Goal: Consume media (video, audio)

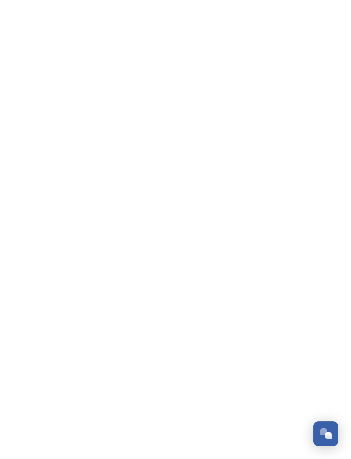
scroll to position [155, 0]
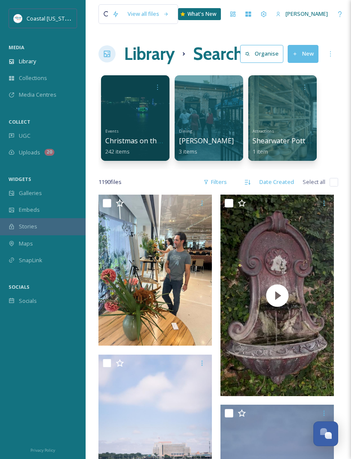
click at [23, 77] on span "Collections" at bounding box center [33, 78] width 28 height 8
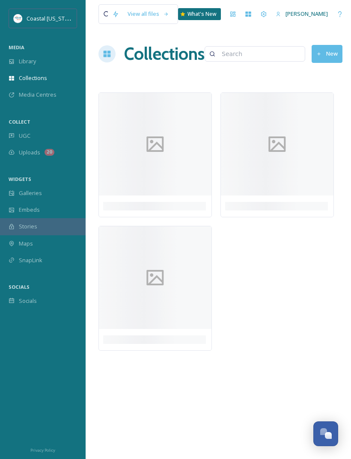
click at [21, 61] on span "Library" at bounding box center [27, 61] width 17 height 8
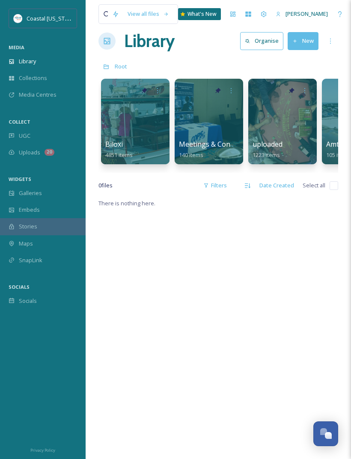
click at [114, 141] on span "Biloxi" at bounding box center [114, 144] width 18 height 9
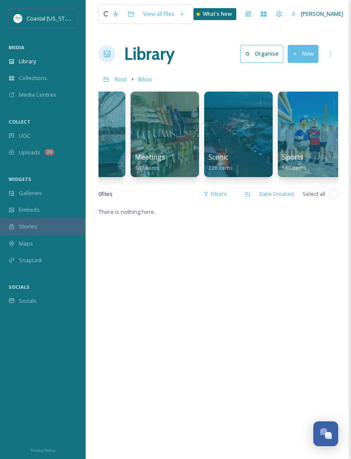
scroll to position [0, 411]
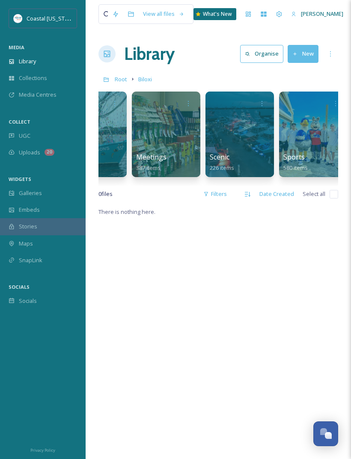
click at [107, 158] on div "Events 1802 items" at bounding box center [92, 162] width 60 height 21
click at [121, 157] on div "Events 1802 items" at bounding box center [92, 162] width 60 height 21
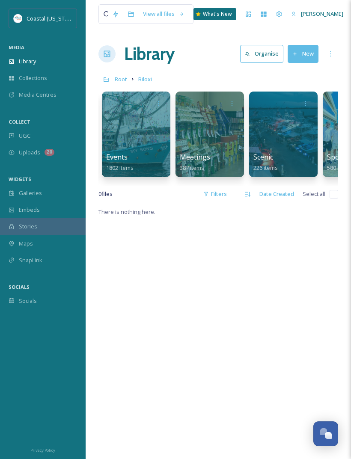
scroll to position [0, 359]
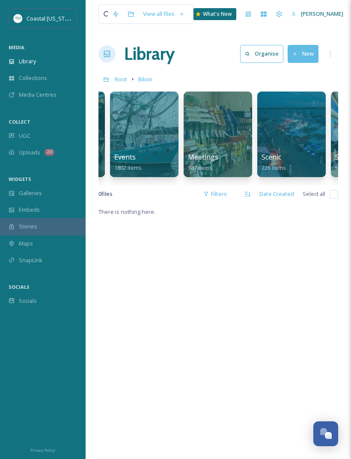
click at [19, 55] on div "Library" at bounding box center [43, 61] width 86 height 17
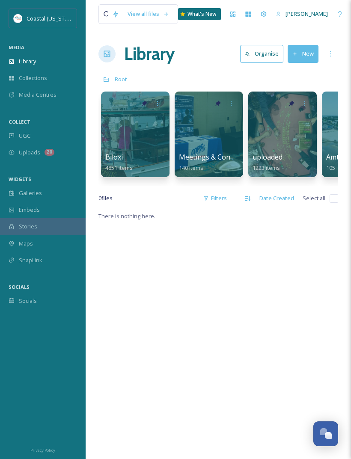
click at [149, 18] on div "View all files" at bounding box center [148, 14] width 50 height 17
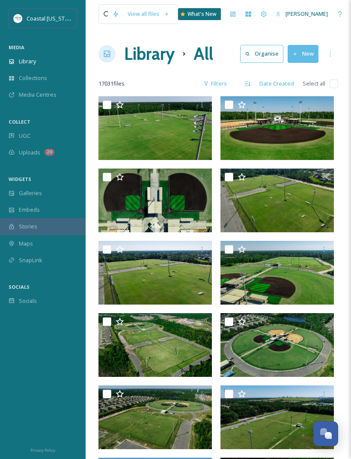
click at [132, 16] on div "View all files" at bounding box center [148, 14] width 50 height 17
click at [283, 84] on div "Date Created" at bounding box center [276, 83] width 43 height 17
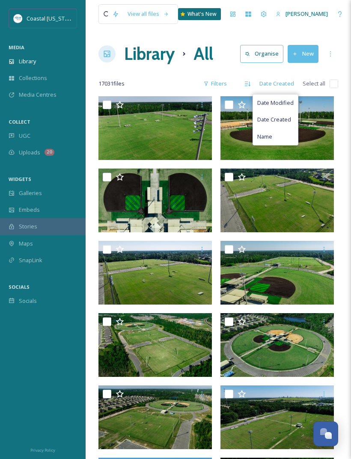
click at [287, 79] on div "Date Created" at bounding box center [276, 83] width 43 height 17
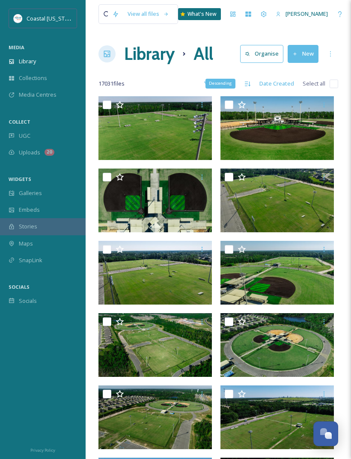
click at [248, 84] on icon at bounding box center [247, 83] width 7 height 7
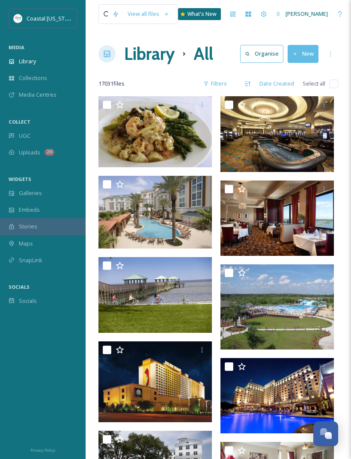
click at [250, 83] on icon at bounding box center [248, 83] width 6 height 5
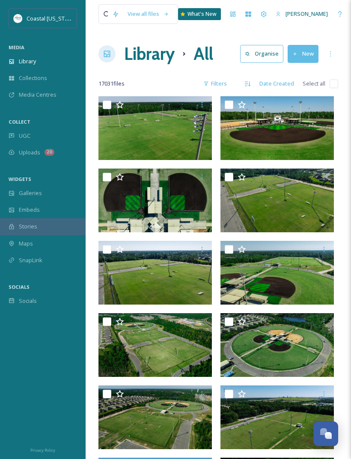
click at [280, 85] on div "Date Created" at bounding box center [276, 83] width 43 height 17
click at [337, 54] on div at bounding box center [330, 53] width 15 height 15
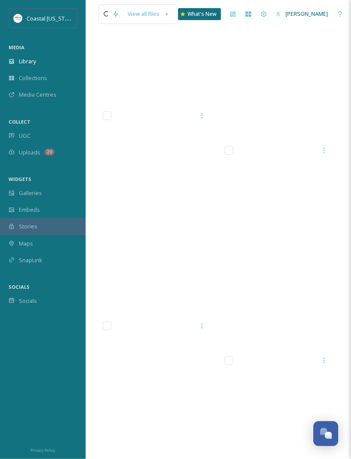
scroll to position [75625, 0]
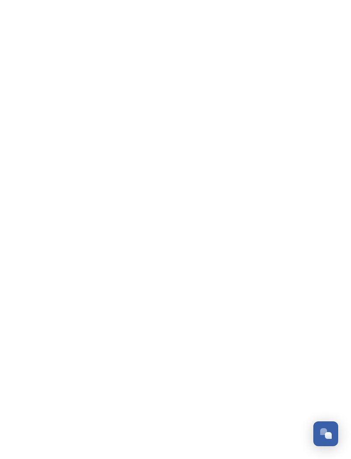
scroll to position [155, 0]
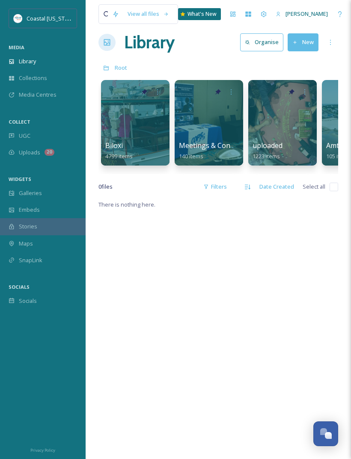
scroll to position [15, 0]
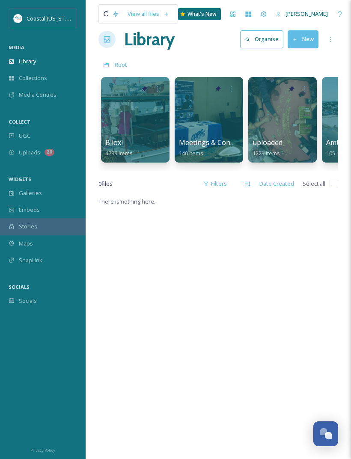
click at [137, 18] on div "View all files" at bounding box center [148, 14] width 50 height 17
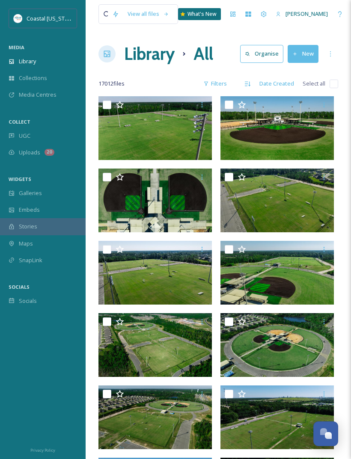
click at [103, 23] on div at bounding box center [105, 14] width 5 height 19
click at [108, 27] on div "View all files What's New Margaret OConor" at bounding box center [218, 14] width 240 height 28
click at [110, 21] on div at bounding box center [115, 13] width 15 height 15
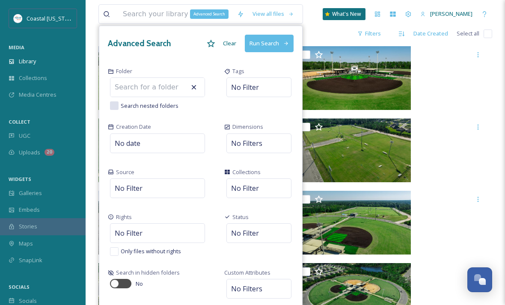
scroll to position [155, 0]
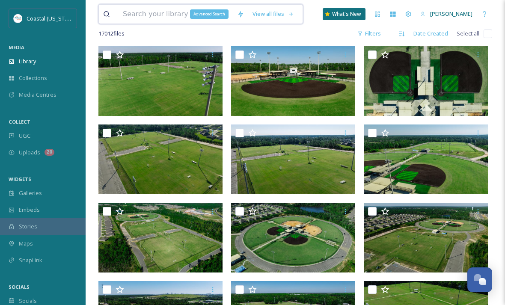
click at [142, 16] on input at bounding box center [176, 14] width 114 height 19
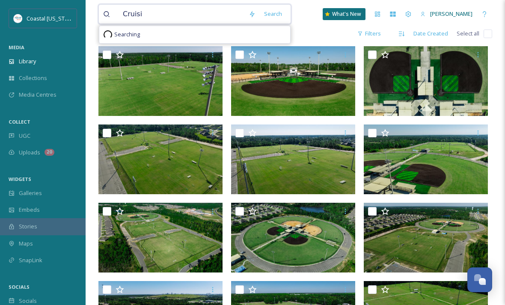
type input "Cruisin"
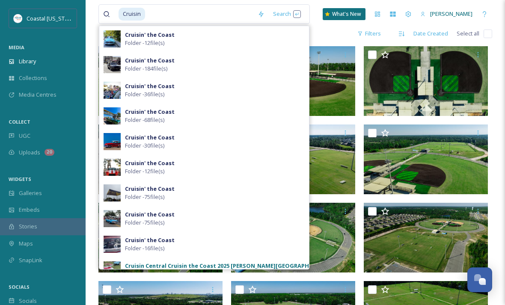
click at [205, 38] on div "Cruisin' the Coast Folder - 12 file(s)" at bounding box center [215, 39] width 180 height 16
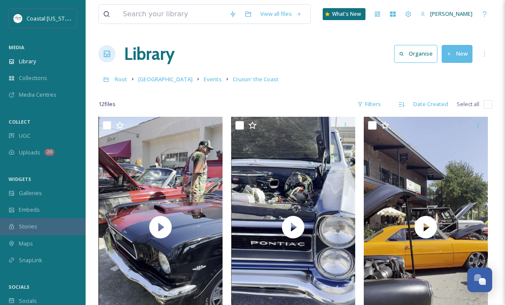
click at [114, 13] on div at bounding box center [164, 14] width 122 height 19
click at [130, 7] on input at bounding box center [172, 14] width 107 height 19
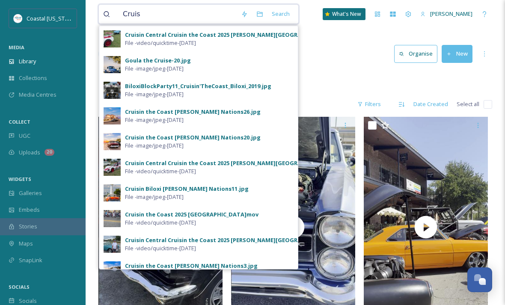
type input "Cruis"
click at [119, 30] on img at bounding box center [112, 38] width 17 height 17
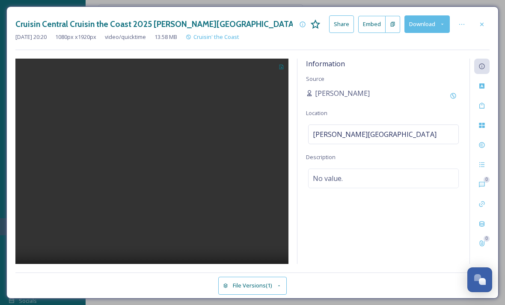
click at [351, 22] on icon at bounding box center [482, 24] width 7 height 7
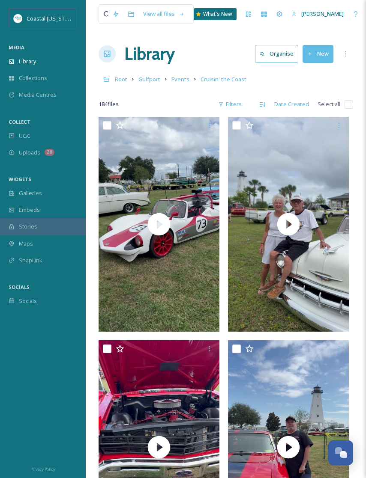
click at [104, 11] on icon at bounding box center [106, 14] width 7 height 7
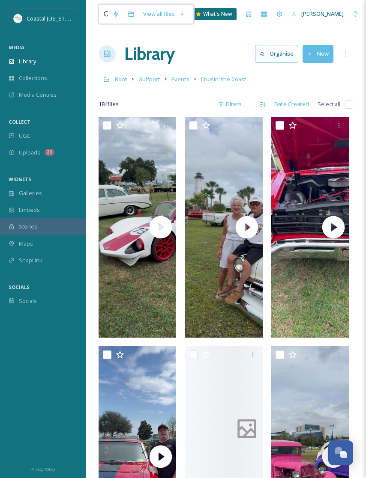
click at [124, 17] on input at bounding box center [123, 14] width 9 height 19
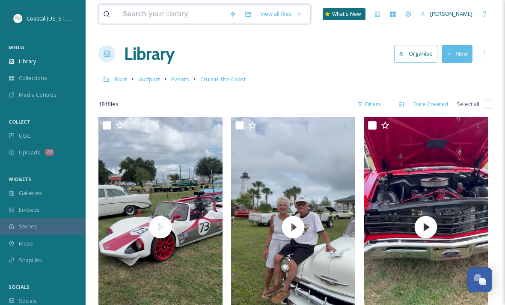
scroll to position [155, 0]
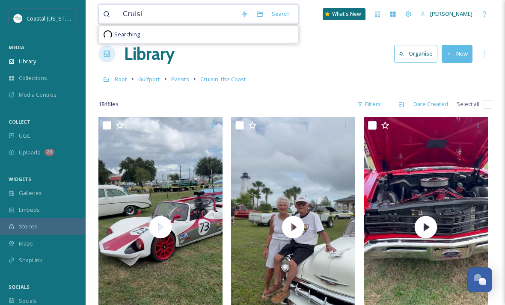
type input "Cruisin"
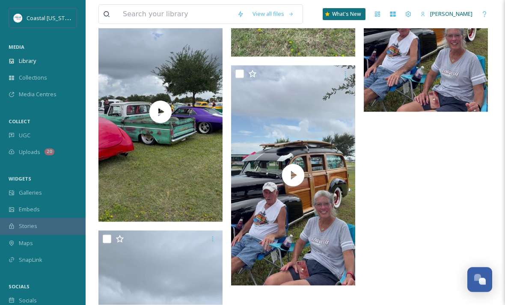
scroll to position [14689, 0]
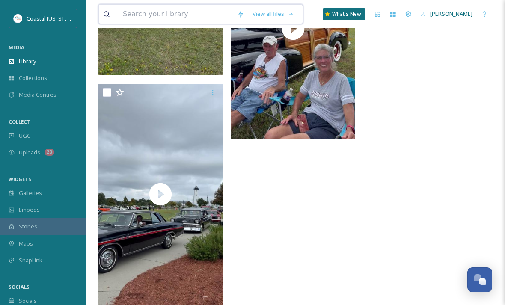
click at [185, 10] on input at bounding box center [176, 14] width 114 height 19
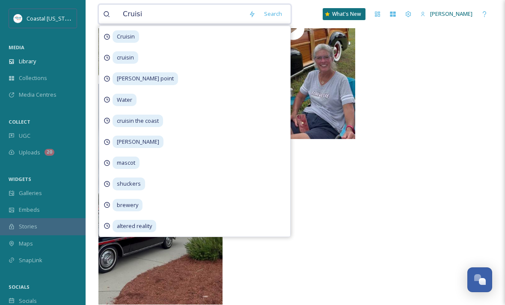
type input "Cruisin"
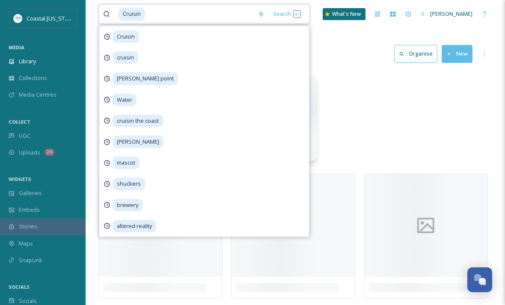
scroll to position [0, 0]
click at [119, 35] on span "Cruisin" at bounding box center [126, 36] width 27 height 12
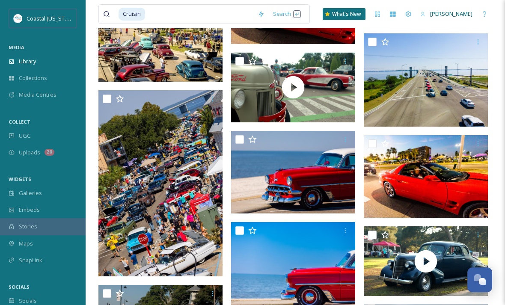
scroll to position [41902, 0]
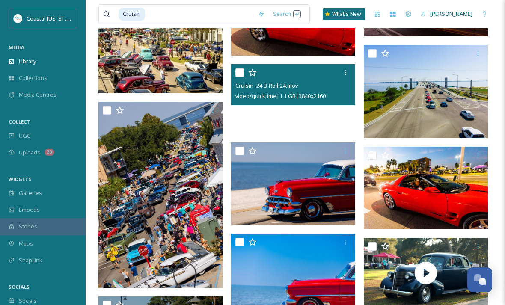
click at [292, 94] on span "video/quicktime | 1.1 GB | 3840 x 2160" at bounding box center [280, 96] width 90 height 8
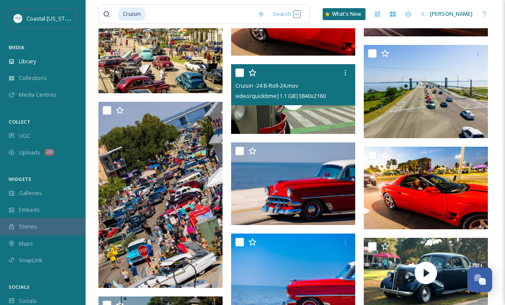
scroll to position [41856, 0]
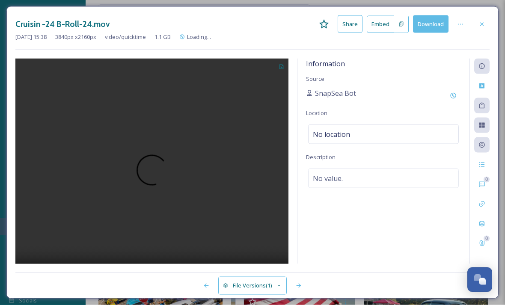
scroll to position [41856, 0]
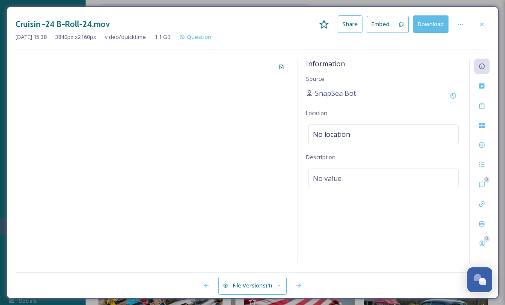
click at [351, 21] on icon at bounding box center [482, 24] width 7 height 7
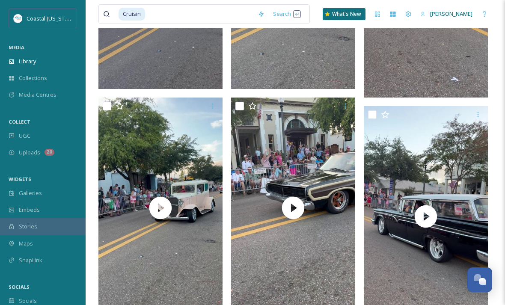
scroll to position [29969, 0]
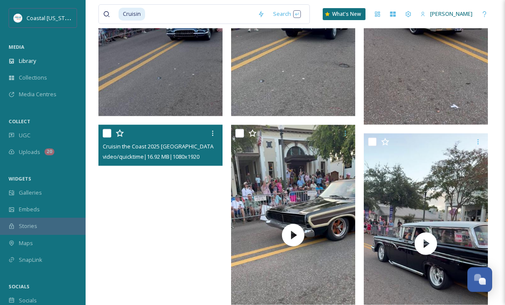
click at [160, 234] on video "Cruisin the Coast 2025 Long Beach Parade (59).mov" at bounding box center [160, 235] width 124 height 221
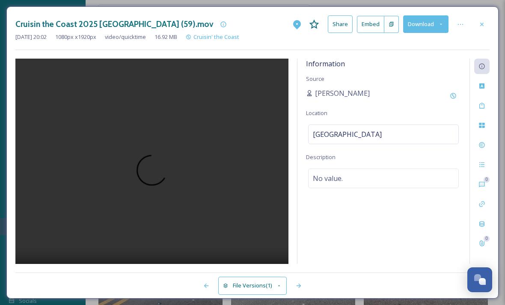
scroll to position [29731, 0]
click at [351, 25] on icon at bounding box center [481, 23] width 3 height 3
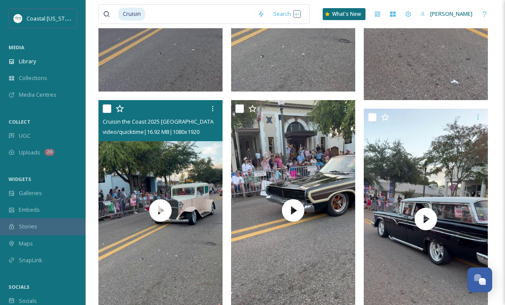
scroll to position [30022, 0]
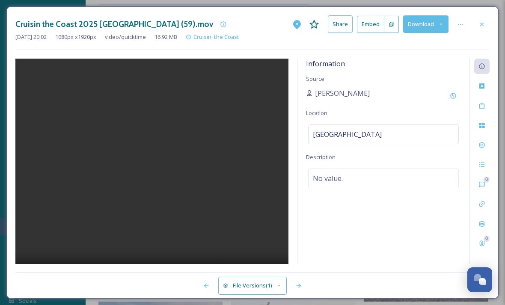
click at [153, 181] on video at bounding box center [151, 175] width 273 height 233
click at [351, 26] on icon at bounding box center [482, 24] width 7 height 7
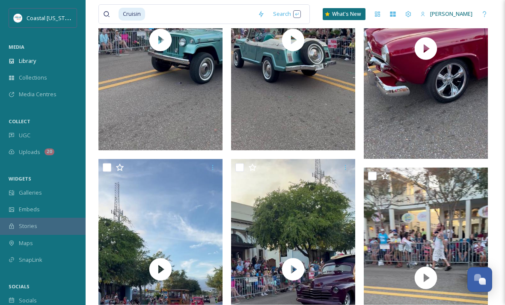
scroll to position [28560, 0]
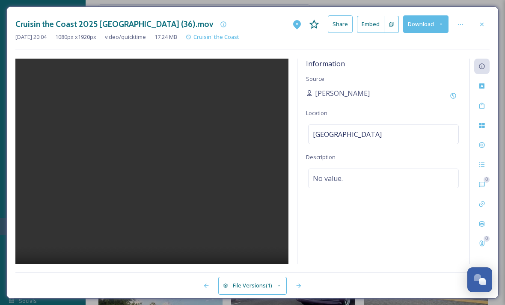
click at [159, 170] on video at bounding box center [151, 175] width 273 height 233
click at [223, 235] on video at bounding box center [151, 175] width 273 height 233
click at [351, 17] on div at bounding box center [481, 24] width 15 height 15
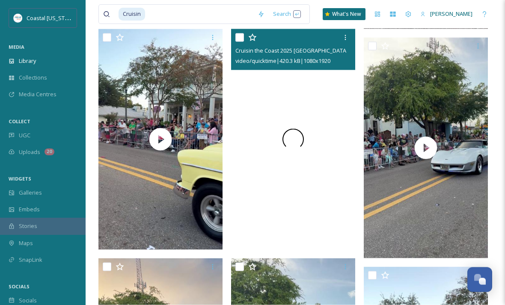
scroll to position [29607, 0]
click at [297, 149] on video "Cruisin the Coast 2025 Long Beach Parade (17).mov" at bounding box center [293, 139] width 124 height 221
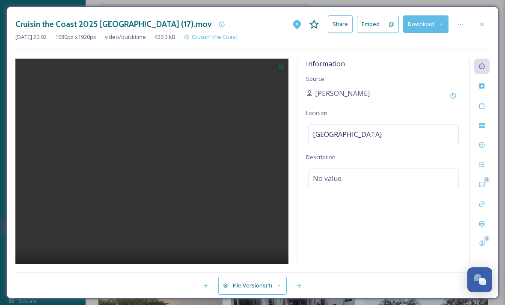
click at [351, 23] on div at bounding box center [481, 24] width 15 height 15
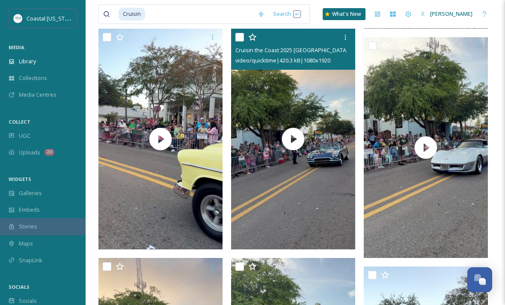
click at [351, 21] on div at bounding box center [484, 13] width 15 height 15
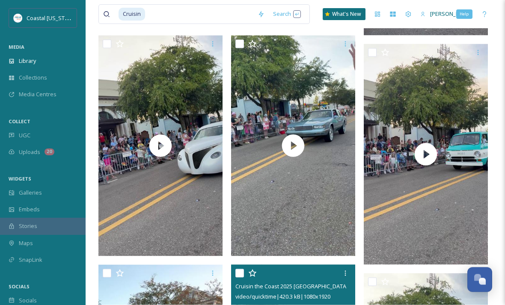
scroll to position [29587, 0]
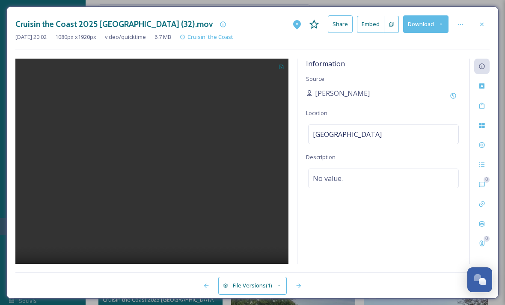
click at [351, 26] on icon at bounding box center [482, 24] width 7 height 7
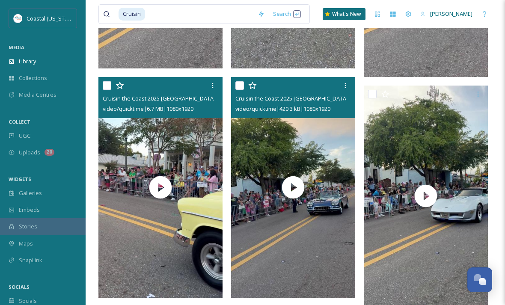
scroll to position [29576, 0]
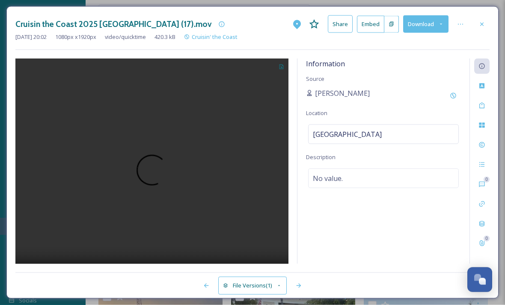
scroll to position [29577, 0]
click at [351, 20] on div at bounding box center [481, 24] width 15 height 15
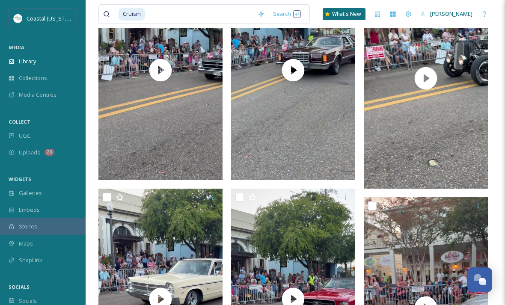
scroll to position [30741, 0]
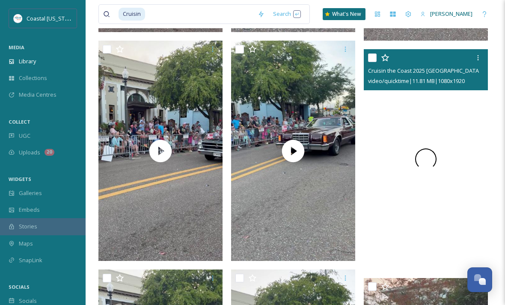
click at [351, 160] on span at bounding box center [425, 159] width 21 height 21
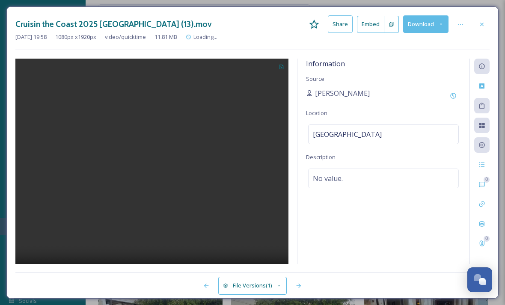
click at [351, 32] on div "Cruisin the Coast 2025 Long Beach Parade (13).mov Share Embed Download" at bounding box center [252, 24] width 474 height 18
click at [351, 21] on div at bounding box center [481, 24] width 15 height 15
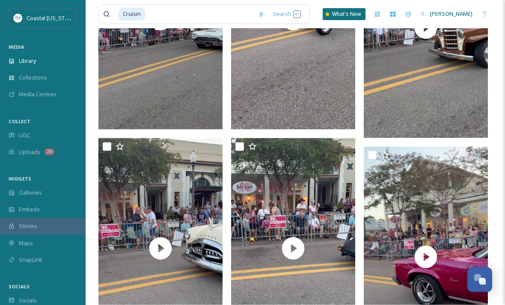
scroll to position [31557, 0]
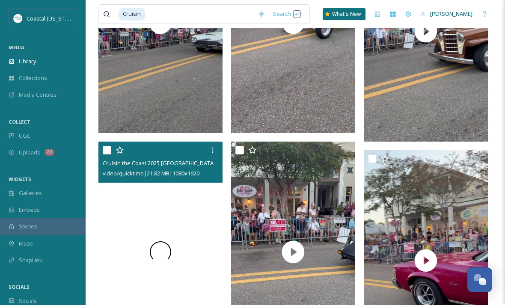
click at [164, 246] on span at bounding box center [160, 251] width 25 height 25
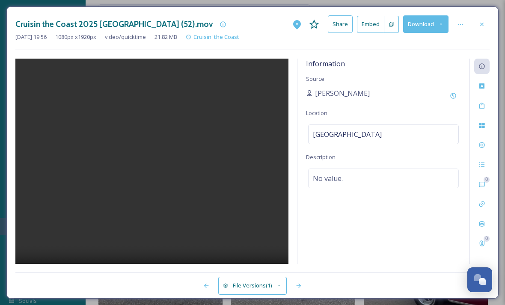
click at [153, 181] on video at bounding box center [151, 175] width 273 height 232
click at [145, 239] on video at bounding box center [151, 175] width 273 height 232
click at [162, 159] on video at bounding box center [151, 175] width 273 height 232
click at [154, 178] on video at bounding box center [151, 175] width 273 height 232
click at [351, 24] on icon at bounding box center [482, 24] width 7 height 7
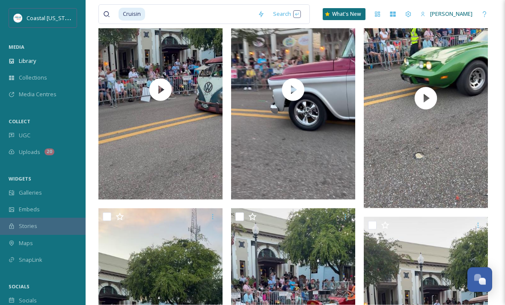
scroll to position [31291, 0]
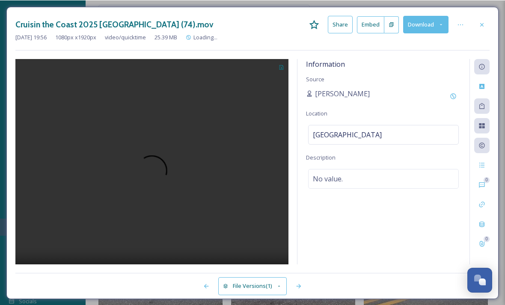
scroll to position [31343, 0]
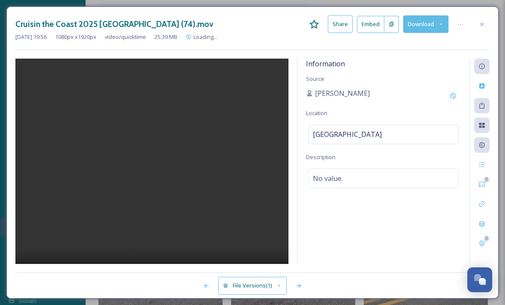
click at [149, 188] on video at bounding box center [151, 175] width 273 height 233
click at [104, 266] on video at bounding box center [151, 175] width 273 height 233
click at [157, 179] on video at bounding box center [151, 175] width 273 height 233
click at [126, 165] on video at bounding box center [151, 175] width 273 height 233
click at [153, 179] on video at bounding box center [151, 175] width 273 height 233
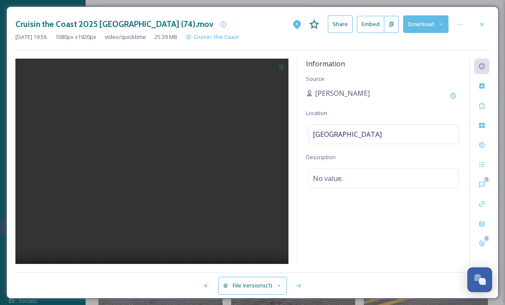
click at [155, 173] on video at bounding box center [151, 175] width 273 height 233
click at [146, 253] on video at bounding box center [151, 175] width 273 height 233
click at [78, 241] on video at bounding box center [151, 175] width 273 height 233
click at [166, 168] on video at bounding box center [151, 175] width 273 height 233
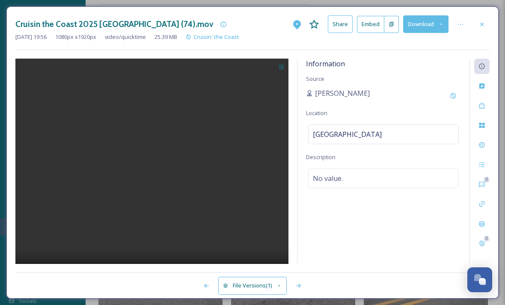
click at [172, 157] on video at bounding box center [151, 175] width 273 height 233
click at [144, 170] on video at bounding box center [151, 175] width 273 height 233
click at [351, 23] on icon at bounding box center [482, 24] width 7 height 7
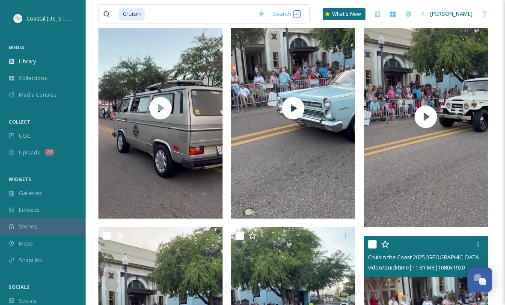
scroll to position [30541, 0]
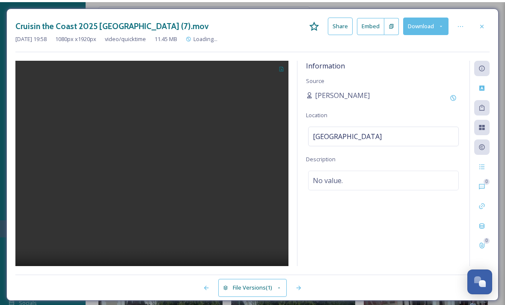
click at [292, 130] on div "Information Source Margaret OConor Location Long Beach Description No value. 0 0" at bounding box center [252, 161] width 474 height 205
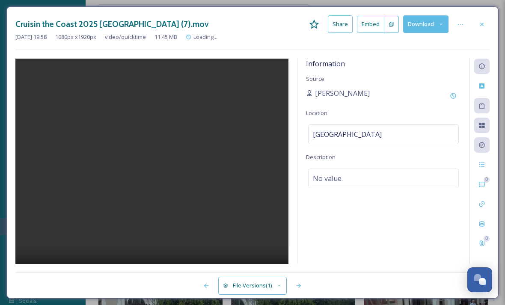
click at [155, 170] on video at bounding box center [151, 175] width 273 height 232
click at [158, 164] on video at bounding box center [151, 175] width 273 height 232
click at [166, 176] on video at bounding box center [151, 175] width 273 height 232
click at [191, 240] on video at bounding box center [151, 175] width 273 height 232
click at [219, 201] on video at bounding box center [151, 175] width 273 height 232
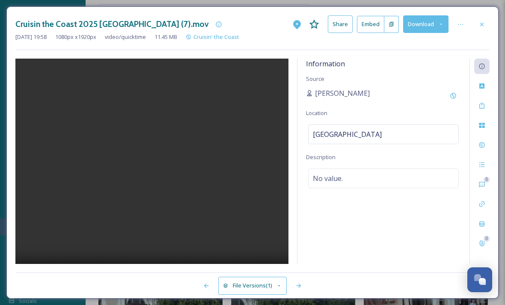
click at [351, 29] on div at bounding box center [481, 24] width 15 height 15
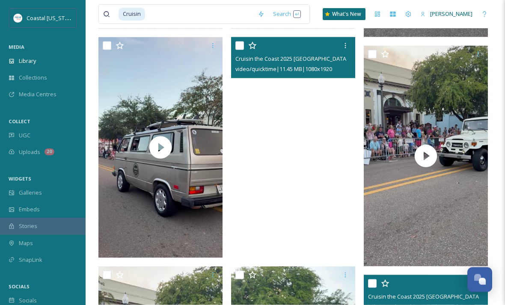
scroll to position [30503, 0]
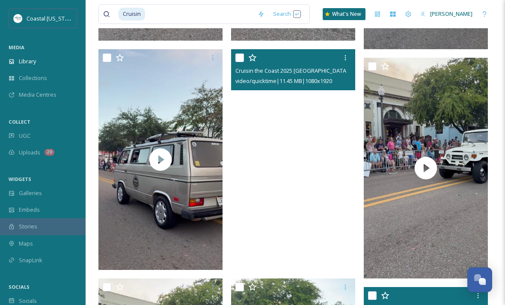
click at [313, 225] on video "Cruisin the Coast 2025 Long Beach Parade (7).mov" at bounding box center [293, 159] width 124 height 221
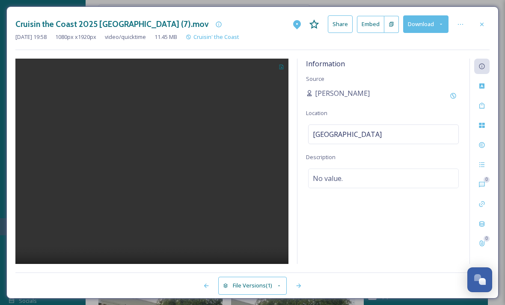
click at [351, 23] on icon at bounding box center [460, 24] width 7 height 7
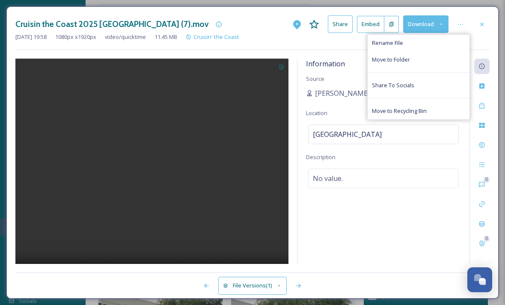
click at [351, 26] on button "Download" at bounding box center [425, 24] width 45 height 18
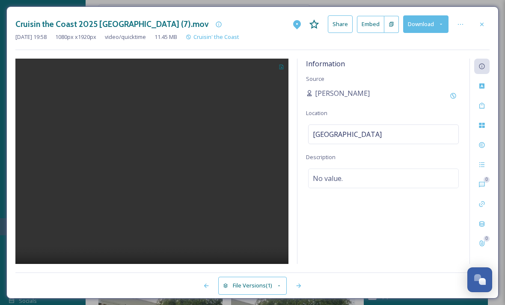
click at [351, 20] on div at bounding box center [481, 24] width 15 height 15
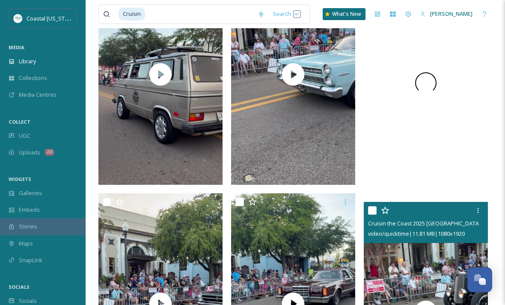
scroll to position [30512, 0]
